Goal: Obtain resource: Download file/media

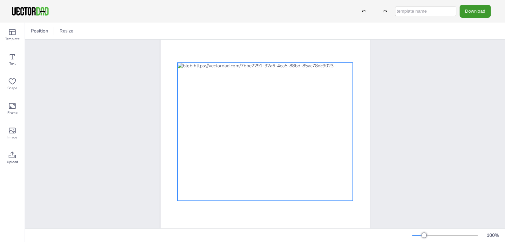
scroll to position [68, 0]
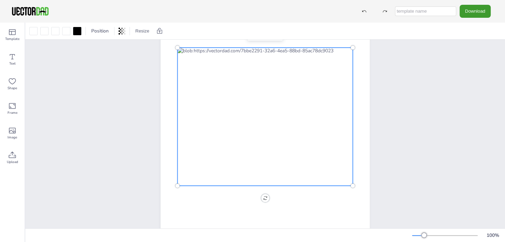
click at [258, 142] on div at bounding box center [264, 117] width 175 height 138
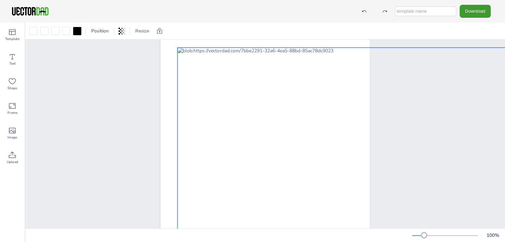
drag, startPoint x: 350, startPoint y: 186, endPoint x: 504, endPoint y: 254, distance: 169.2
click at [258, 242] on html "Download Template Text Shape Frame Image Upload Position Resize [DOMAIN_NAME] […" at bounding box center [252, 121] width 505 height 242
click at [258, 135] on div at bounding box center [342, 178] width 330 height 260
click at [143, 84] on div "[DOMAIN_NAME] [US_STATE]" at bounding box center [265, 116] width 268 height 291
click at [233, 97] on div at bounding box center [342, 178] width 330 height 260
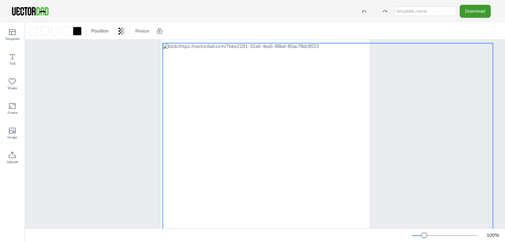
drag, startPoint x: 245, startPoint y: 61, endPoint x: 231, endPoint y: 57, distance: 15.4
click at [231, 57] on div at bounding box center [328, 173] width 330 height 260
click at [120, 141] on div "[DOMAIN_NAME] [US_STATE]" at bounding box center [265, 116] width 480 height 291
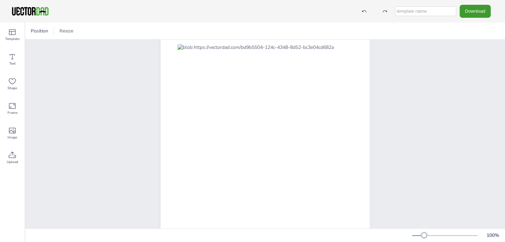
scroll to position [103, 0]
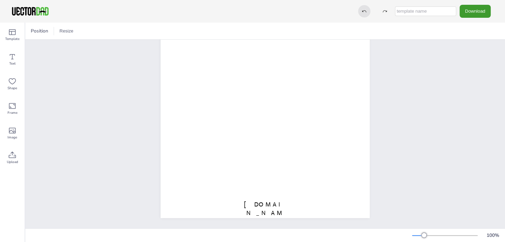
click at [363, 13] on icon at bounding box center [364, 11] width 5 height 5
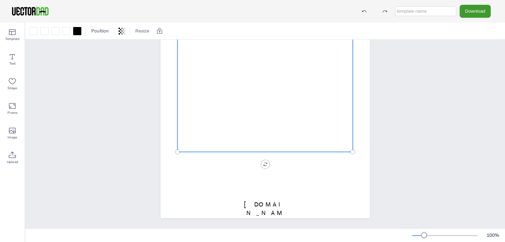
click at [269, 94] on div at bounding box center [264, 83] width 175 height 138
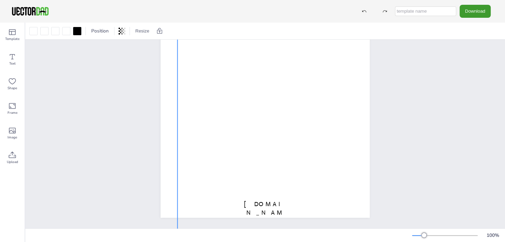
drag, startPoint x: 349, startPoint y: 150, endPoint x: 514, endPoint y: 238, distance: 187.0
click at [505, 238] on html "Download Template Text Shape Frame Image Upload Position Resize vectordad.com S…" at bounding box center [252, 121] width 505 height 242
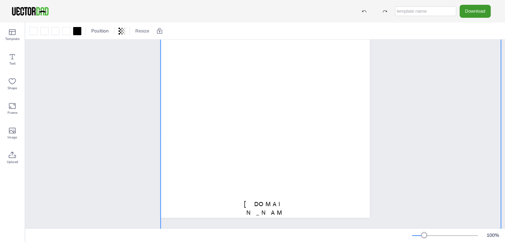
drag, startPoint x: 259, startPoint y: 93, endPoint x: 244, endPoint y: 75, distance: 23.8
click at [244, 75] on div at bounding box center [331, 129] width 340 height 268
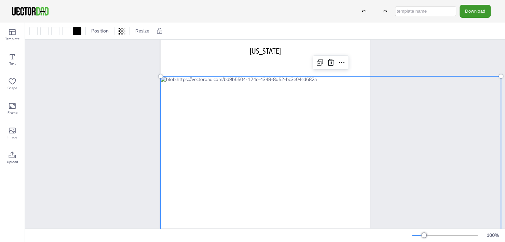
scroll to position [0, 0]
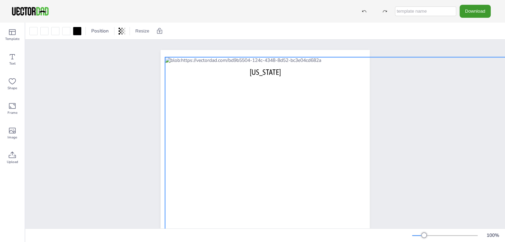
drag, startPoint x: 261, startPoint y: 132, endPoint x: 265, endPoint y: 91, distance: 40.6
click at [265, 91] on div at bounding box center [335, 191] width 340 height 268
click at [135, 85] on div "[DOMAIN_NAME] [US_STATE]" at bounding box center [265, 185] width 268 height 291
